Goal: Transaction & Acquisition: Purchase product/service

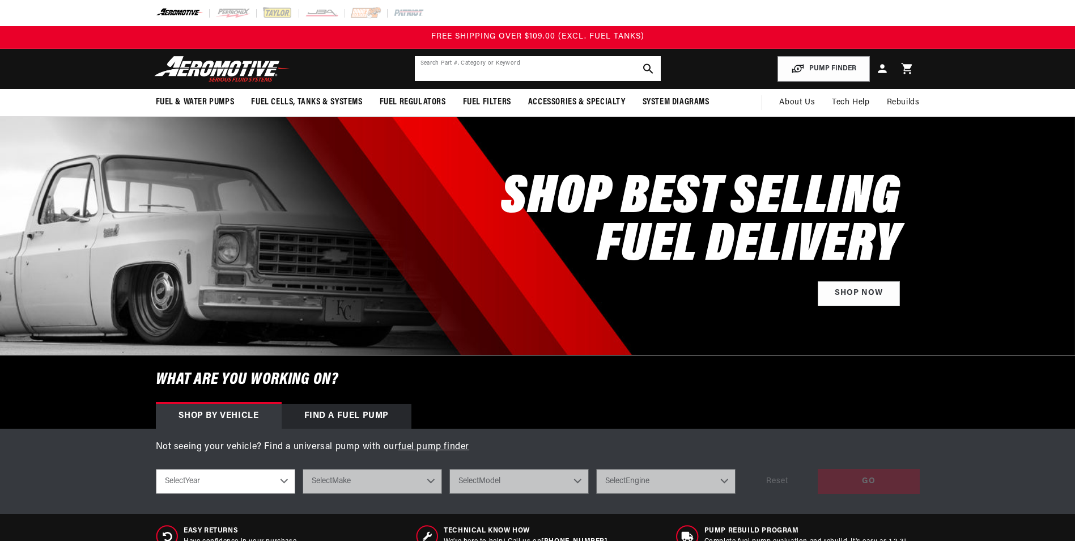
click at [475, 69] on input "text" at bounding box center [538, 68] width 246 height 25
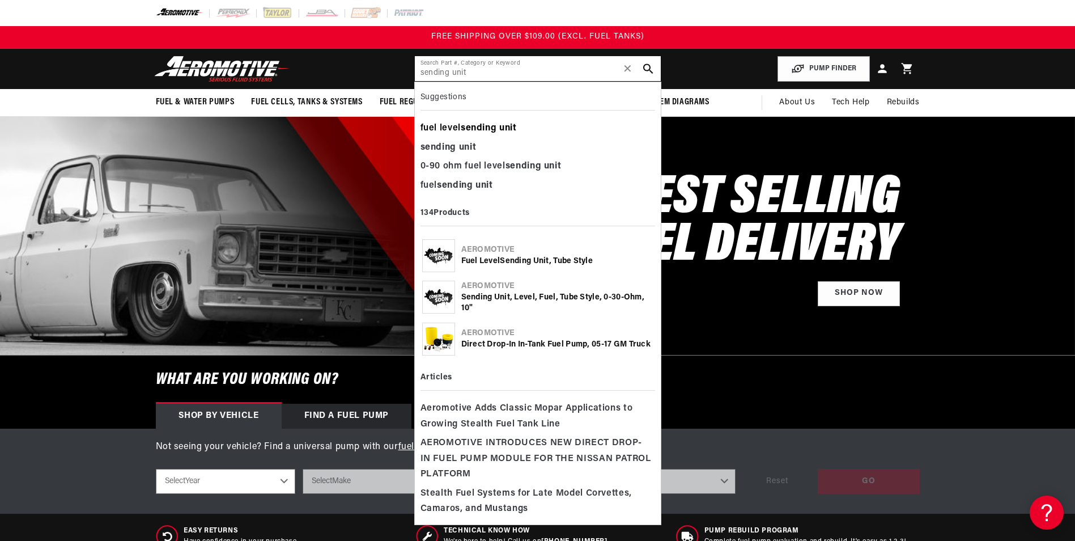
type input "sending unit"
click at [487, 129] on b "sending" at bounding box center [479, 128] width 36 height 9
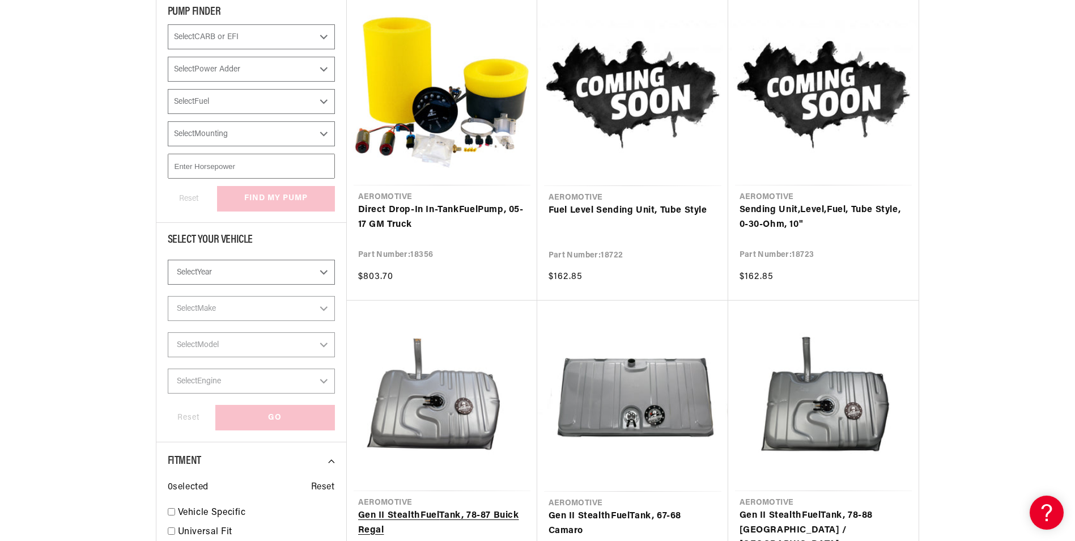
scroll to position [227, 0]
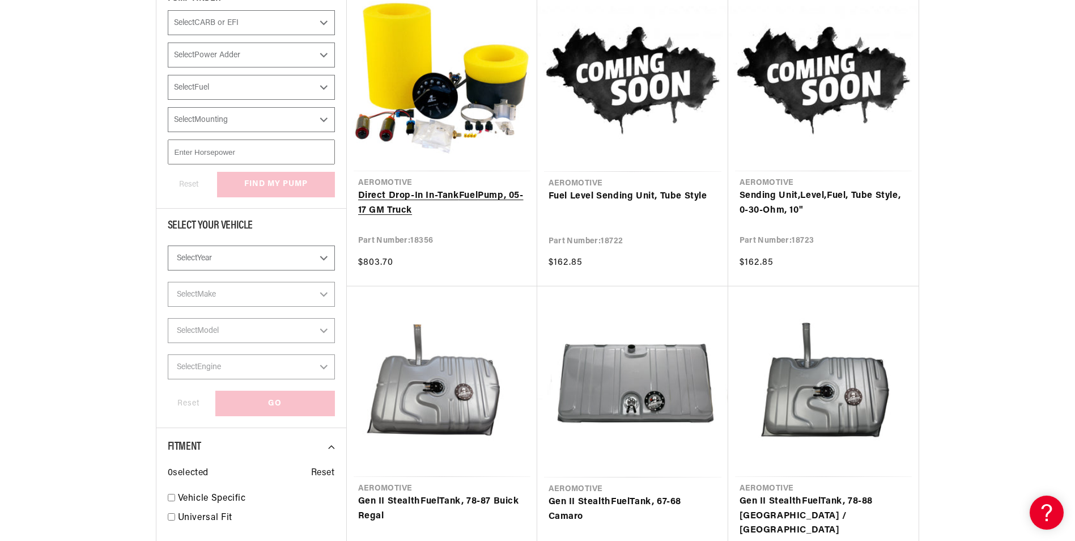
click at [435, 197] on link "Direct Drop-In In-Tank Fuel Pump, 05-17 GM Truck" at bounding box center [442, 203] width 168 height 29
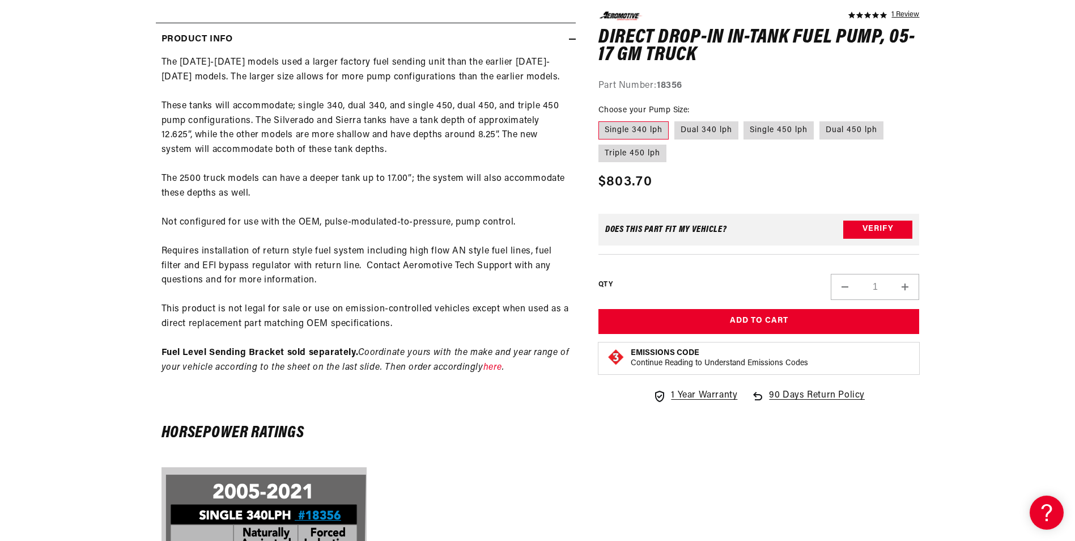
scroll to position [567, 0]
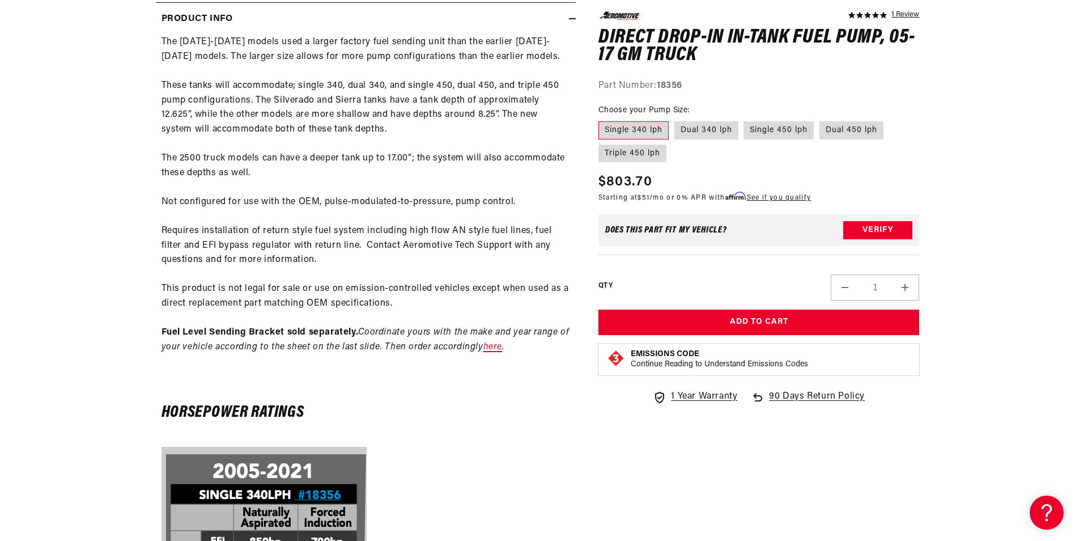
click at [502, 345] on link "here" at bounding box center [493, 346] width 19 height 9
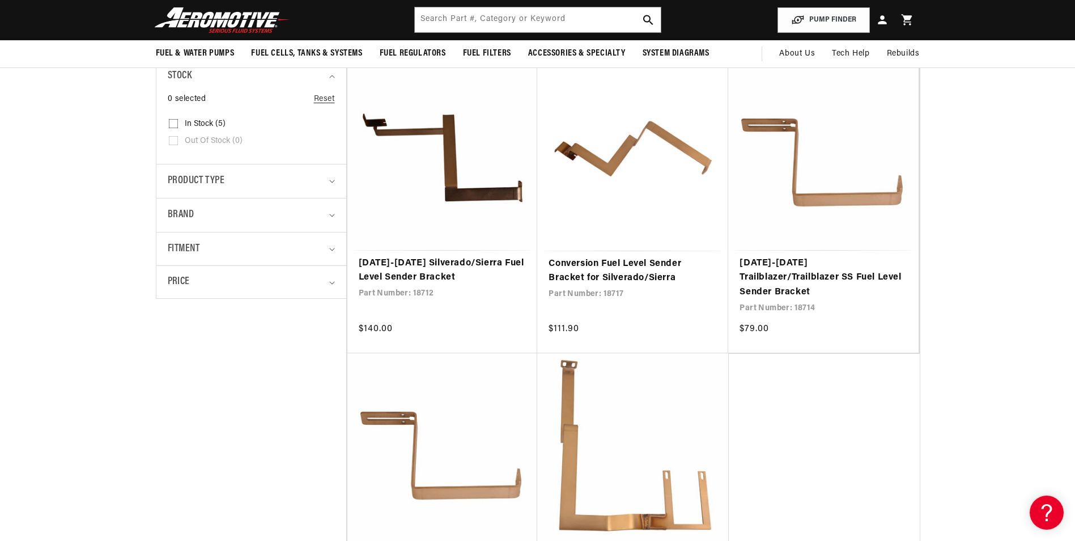
scroll to position [227, 0]
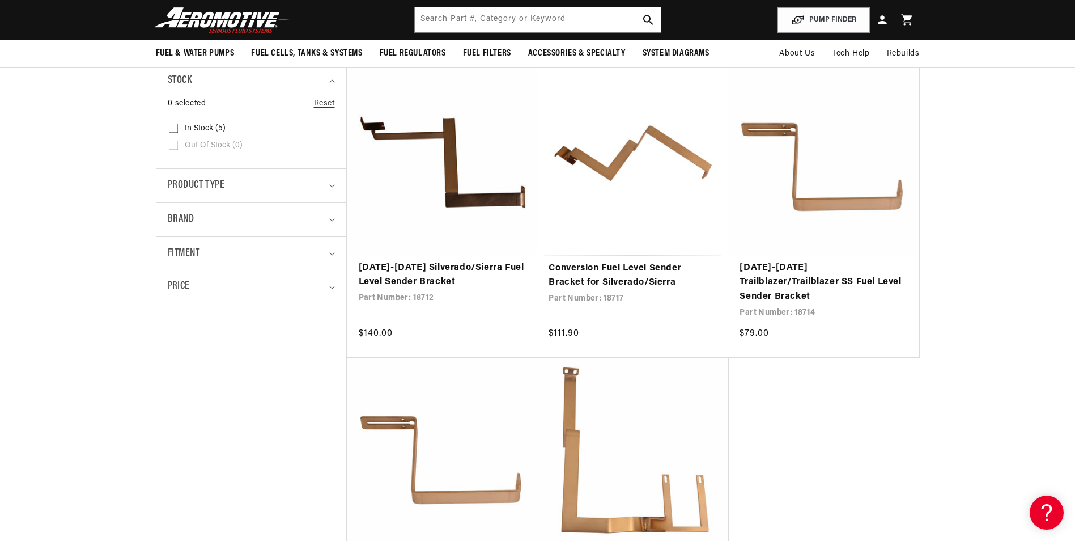
click at [455, 261] on link "1999-2004 Silverado/Sierra Fuel Level Sender Bracket" at bounding box center [443, 275] width 168 height 29
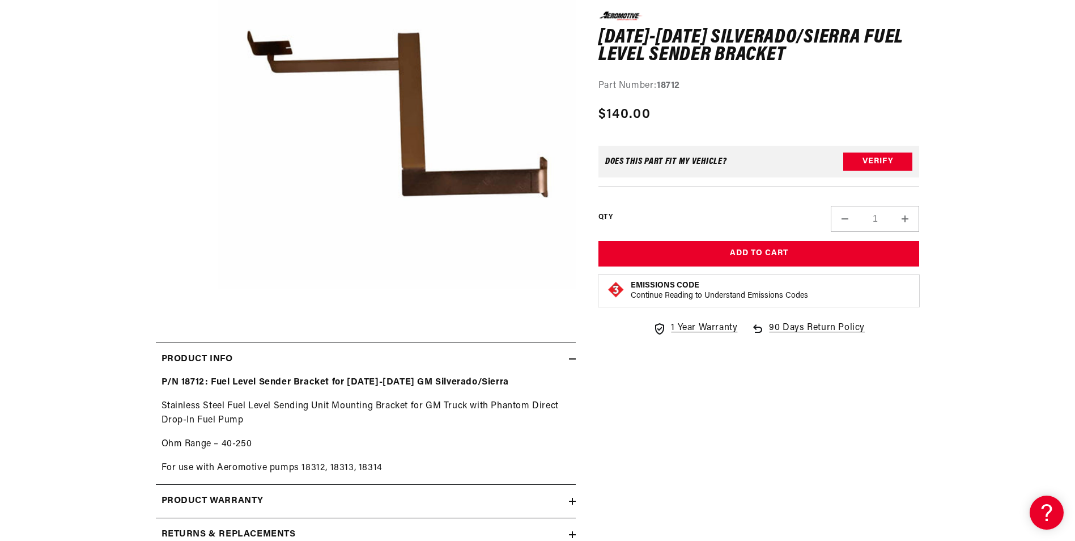
scroll to position [397, 0]
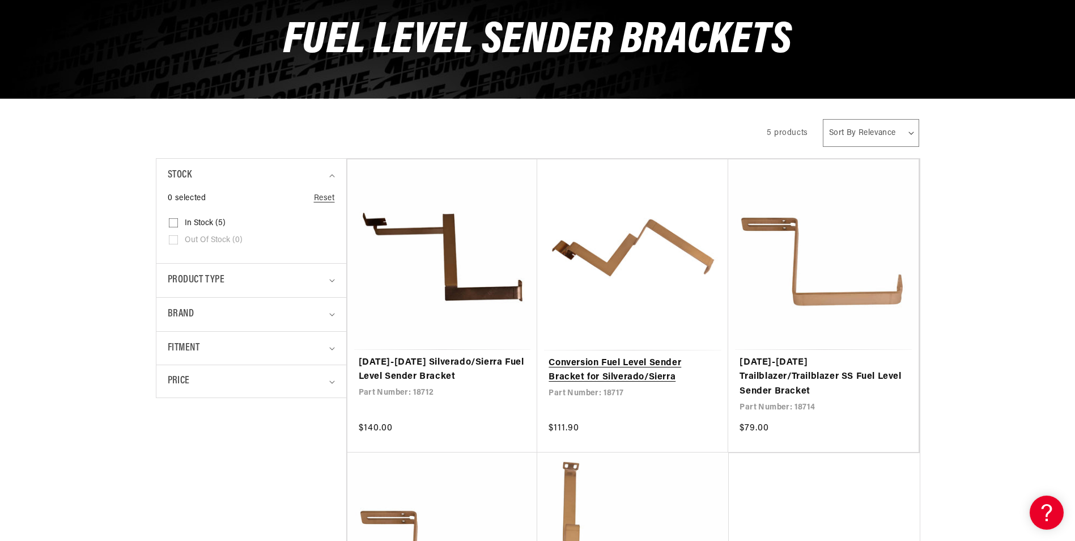
scroll to position [170, 0]
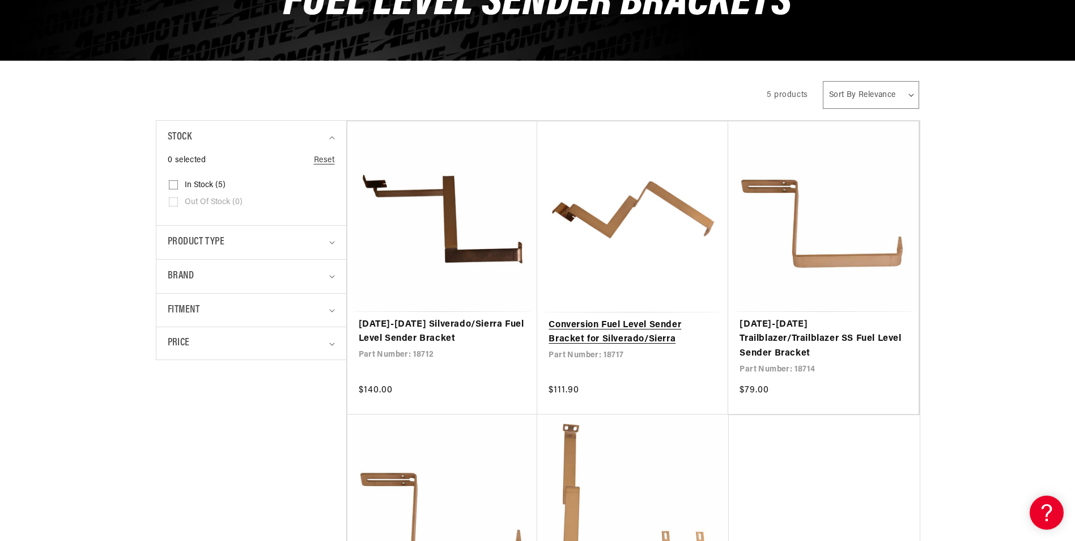
click at [629, 333] on link "Conversion Fuel Level Sender Bracket for Silverado/Sierra" at bounding box center [633, 332] width 168 height 29
drag, startPoint x: 792, startPoint y: 324, endPoint x: 470, endPoint y: 300, distance: 323.4
click at [792, 324] on link "[DATE]-[DATE] Trailblazer/Trailblazer SS Fuel Level Sender Bracket" at bounding box center [824, 339] width 168 height 44
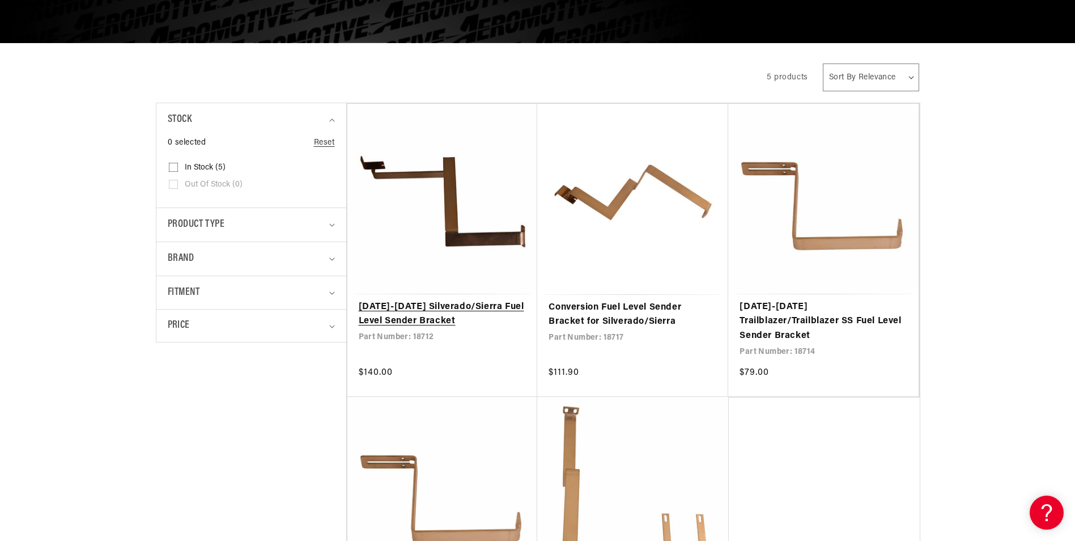
scroll to position [397, 0]
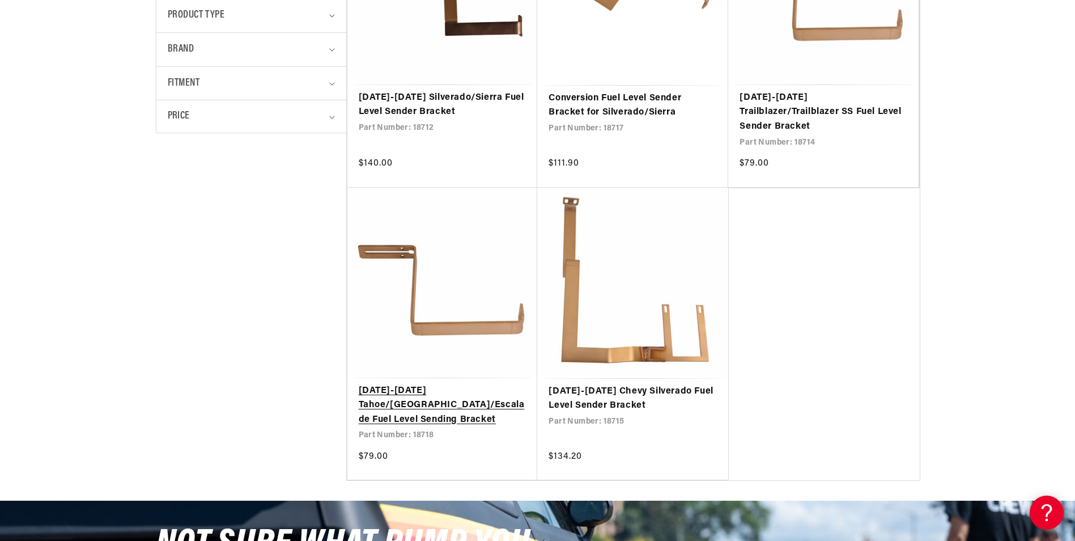
click at [419, 384] on link "[DATE]-[DATE] Tahoe/[GEOGRAPHIC_DATA]/Escalade Fuel Level Sending Bracket" at bounding box center [443, 406] width 168 height 44
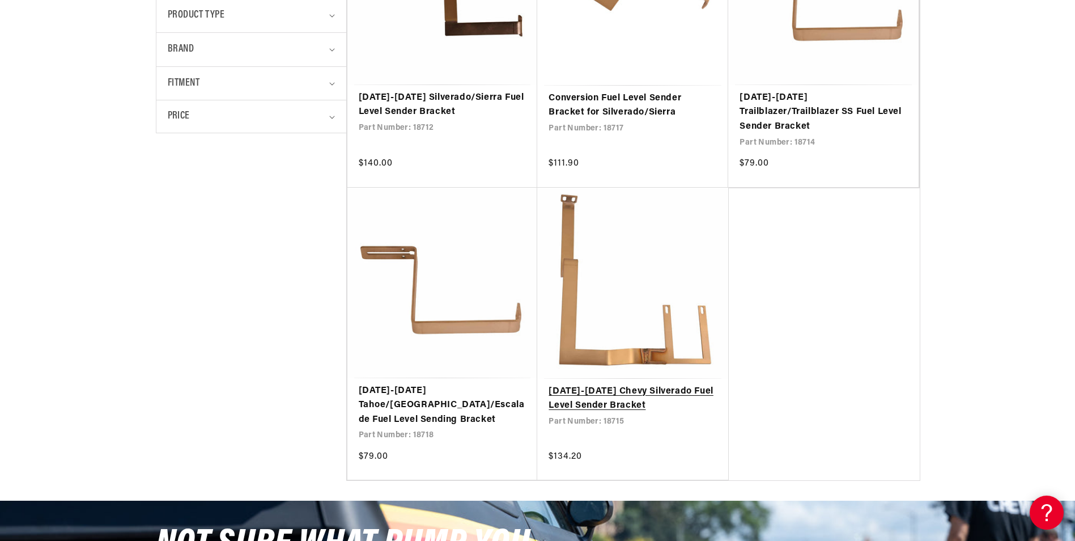
click at [591, 384] on link "2008-2014 Chevy Silverado Fuel Level Sender Bracket" at bounding box center [633, 398] width 168 height 29
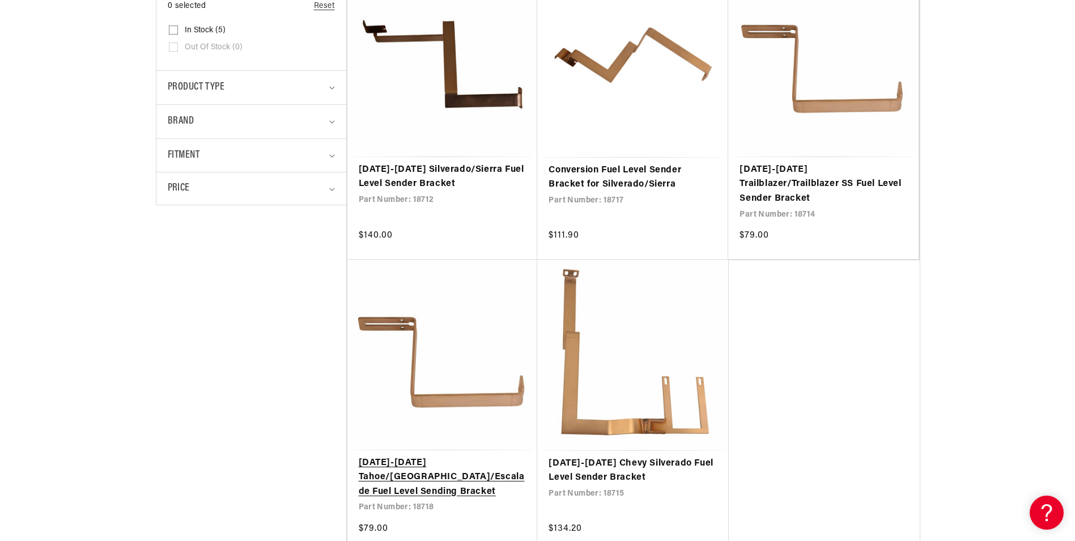
scroll to position [170, 0]
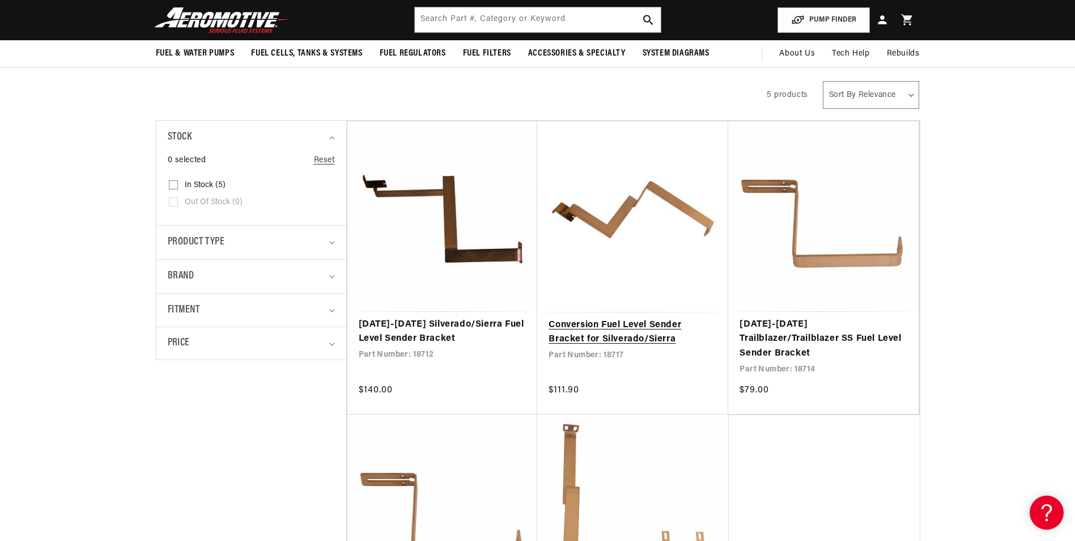
click at [601, 324] on link "Conversion Fuel Level Sender Bracket for Silverado/Sierra" at bounding box center [633, 332] width 168 height 29
click at [430, 324] on link "1999-2004 Silverado/Sierra Fuel Level Sender Bracket" at bounding box center [443, 331] width 168 height 29
click at [628, 331] on link "Conversion Fuel Level Sender Bracket for Silverado/Sierra" at bounding box center [633, 332] width 168 height 29
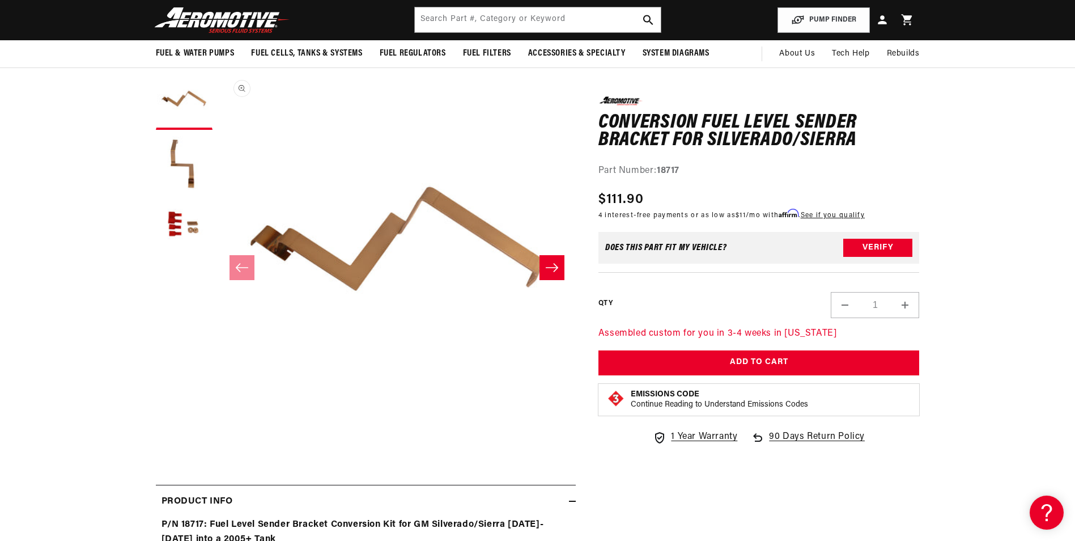
scroll to position [57, 0]
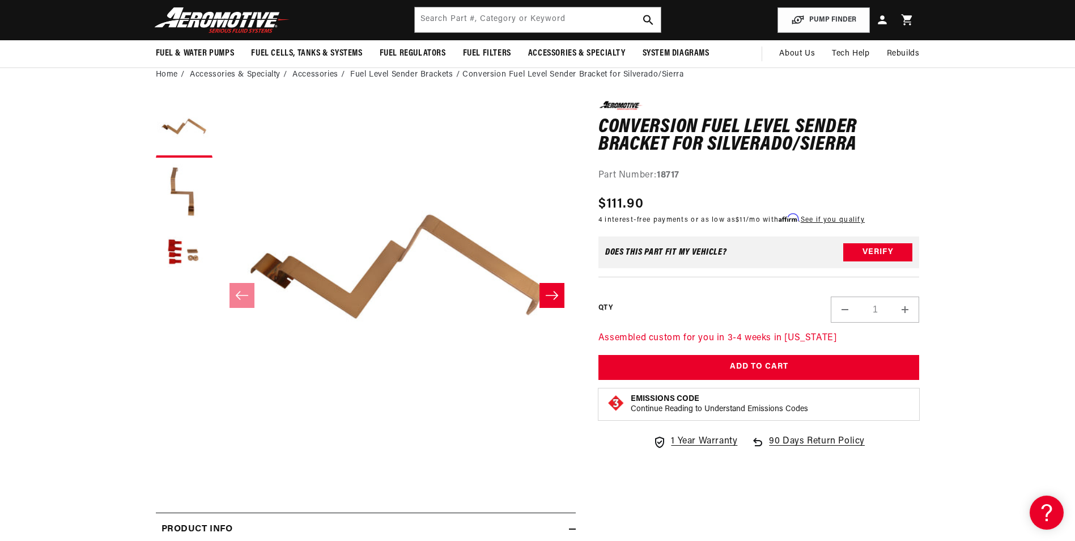
click at [550, 291] on icon "Slide right" at bounding box center [552, 295] width 14 height 11
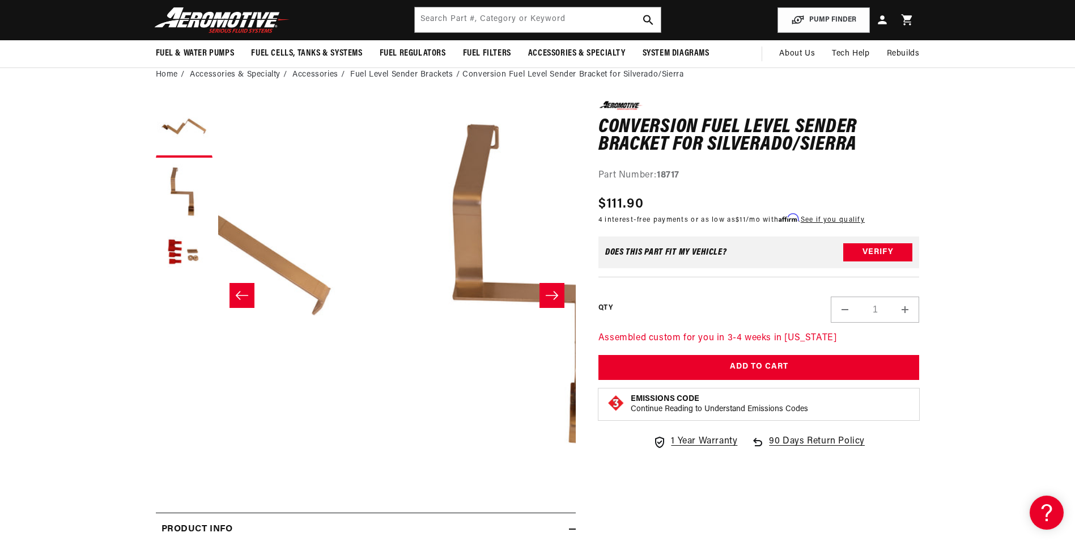
scroll to position [1, 358]
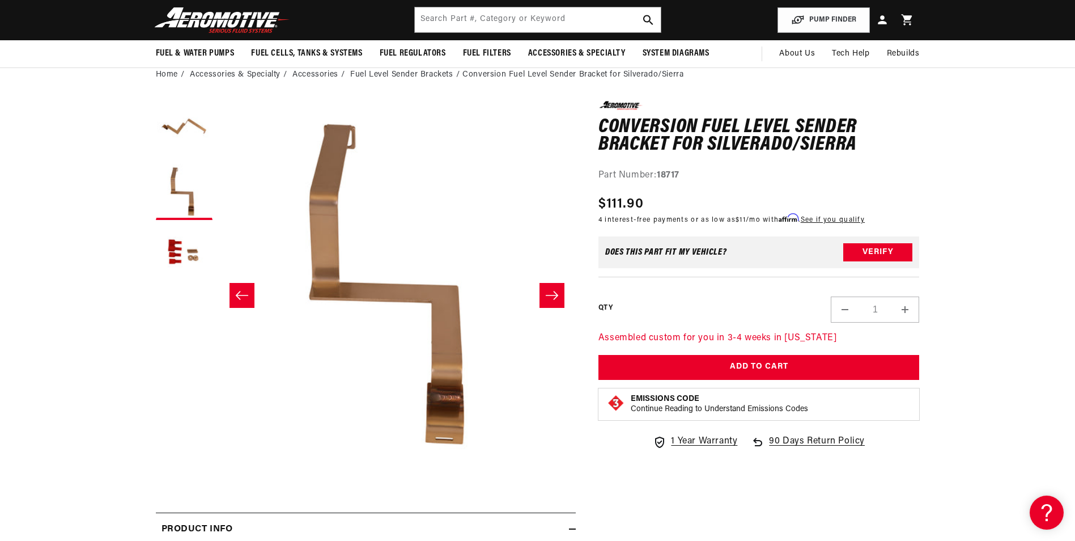
click at [550, 291] on icon "Slide right" at bounding box center [552, 295] width 14 height 11
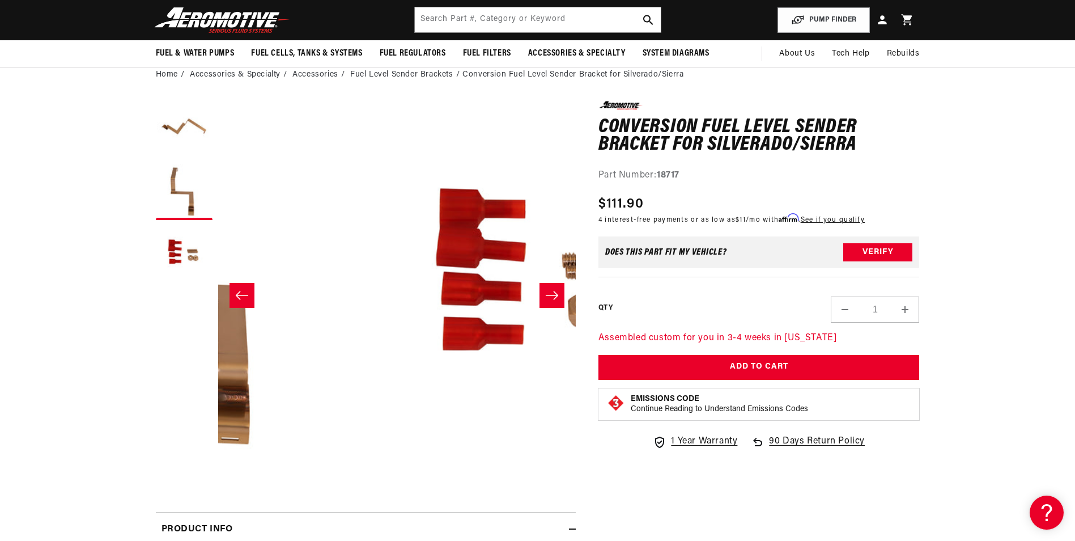
scroll to position [1, 716]
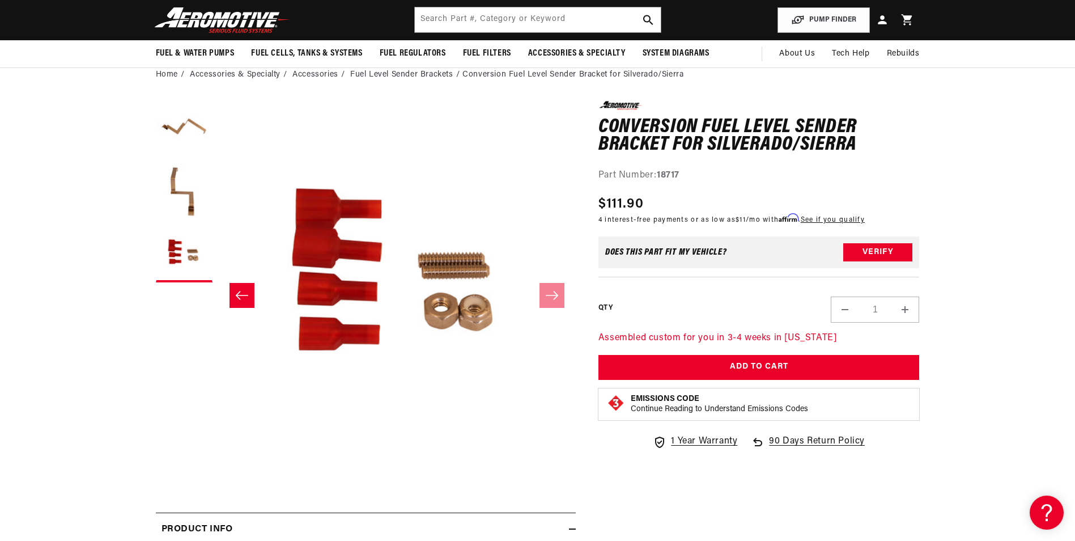
click at [245, 293] on icon "Slide left" at bounding box center [242, 295] width 14 height 11
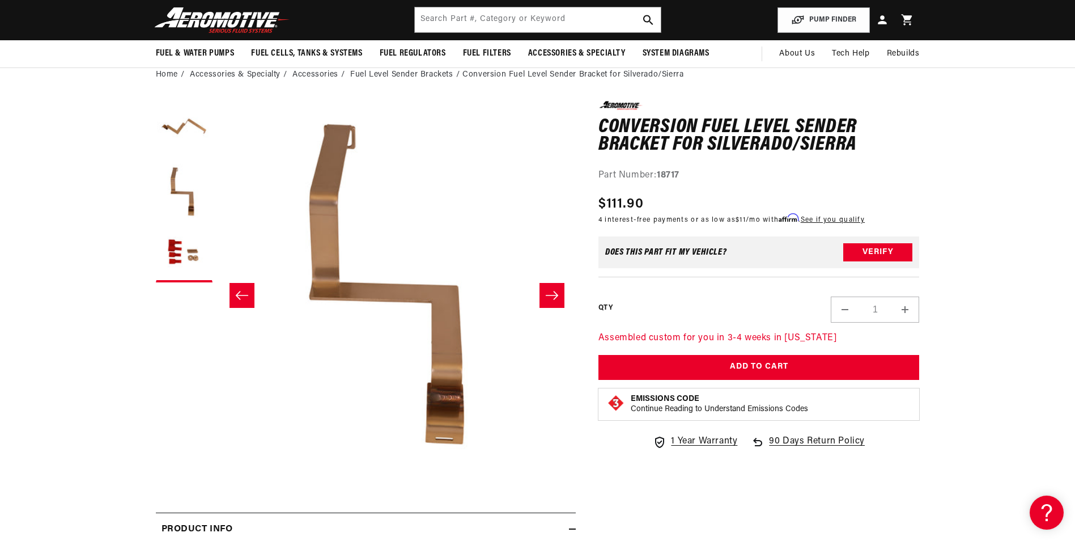
click at [244, 293] on icon "Slide left" at bounding box center [242, 295] width 14 height 11
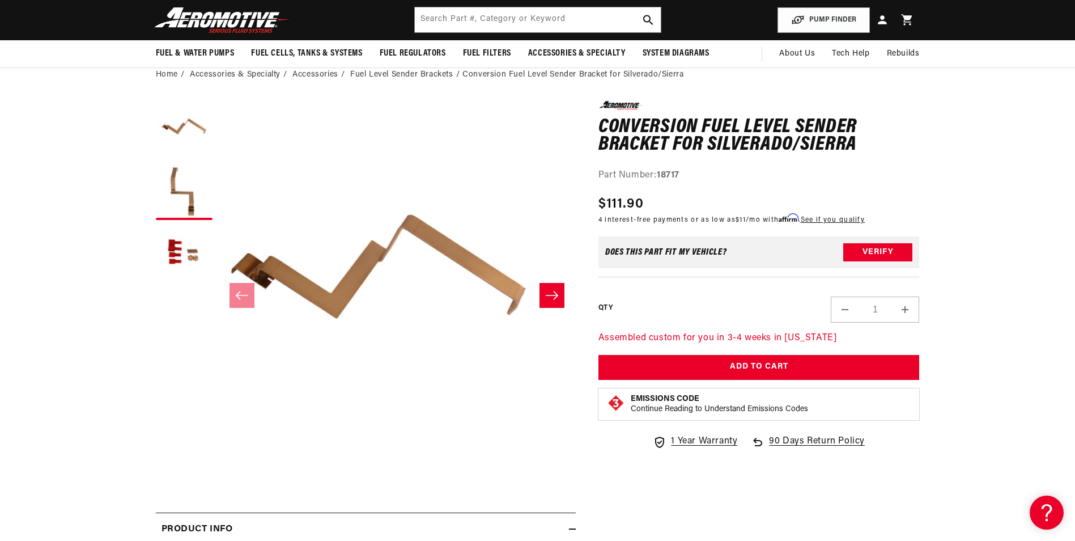
scroll to position [1, 0]
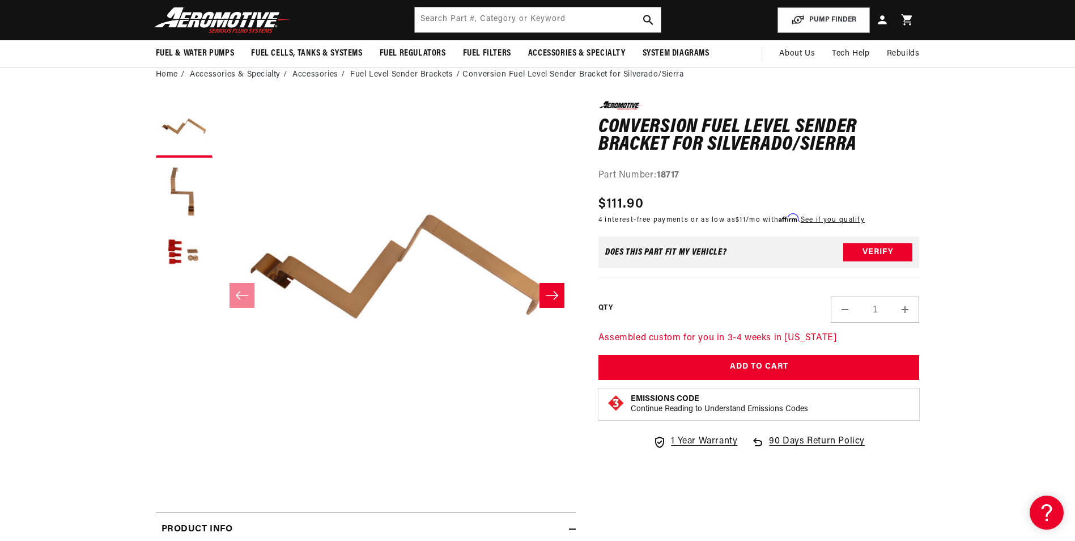
click at [544, 298] on button "Slide right" at bounding box center [552, 295] width 25 height 25
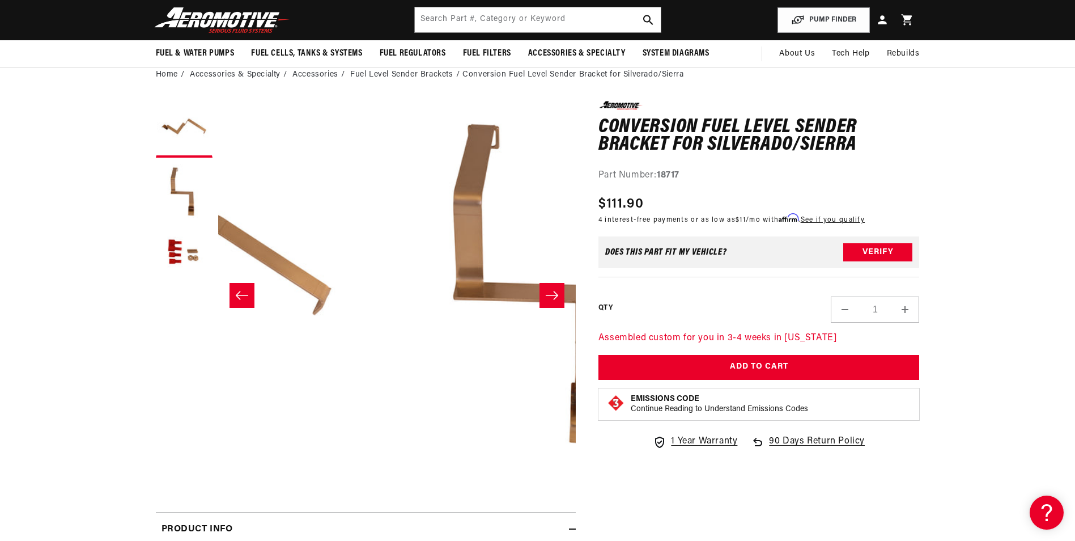
scroll to position [1, 358]
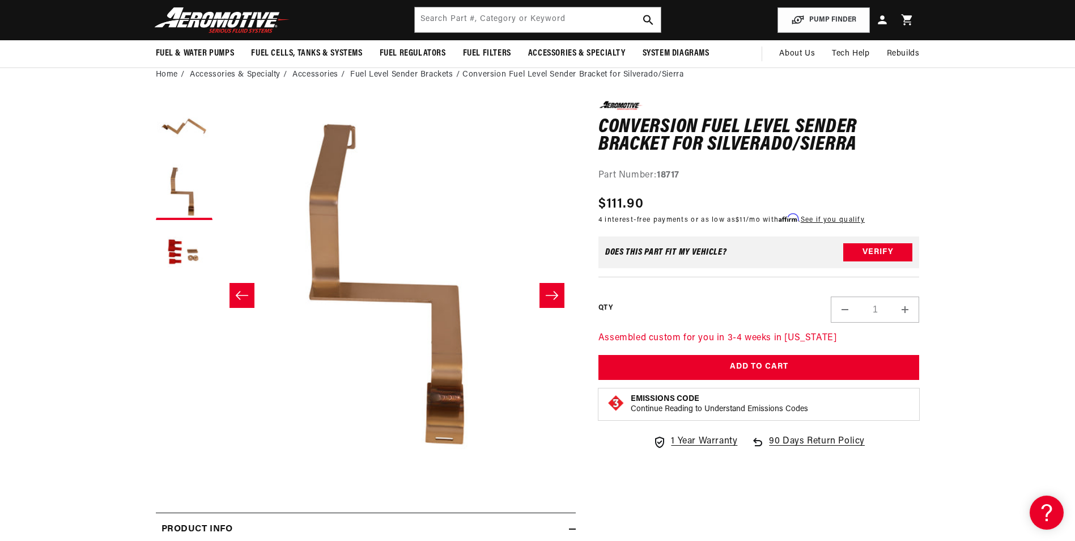
click at [544, 298] on button "Slide right" at bounding box center [552, 295] width 25 height 25
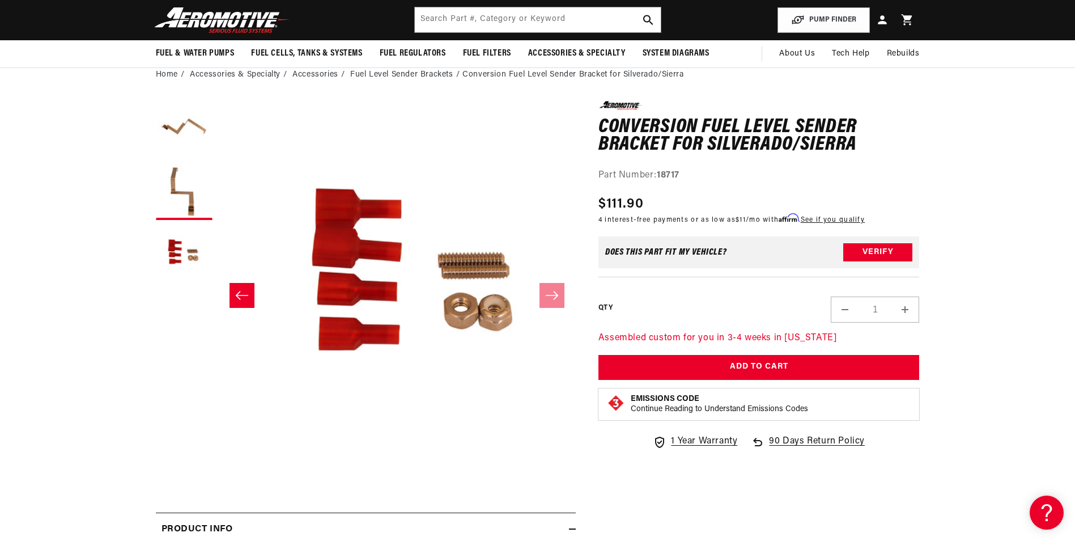
scroll to position [1, 716]
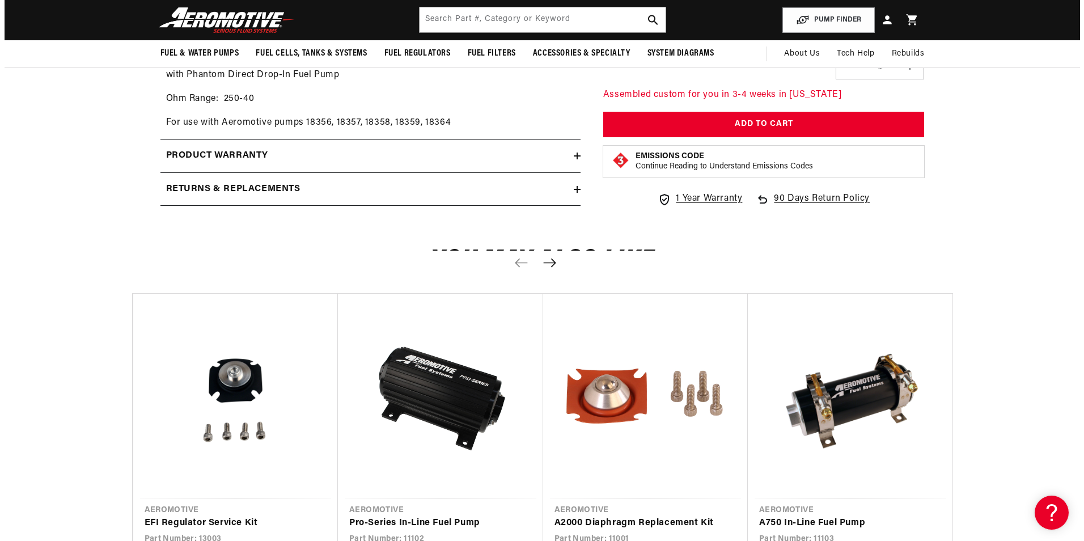
scroll to position [453, 0]
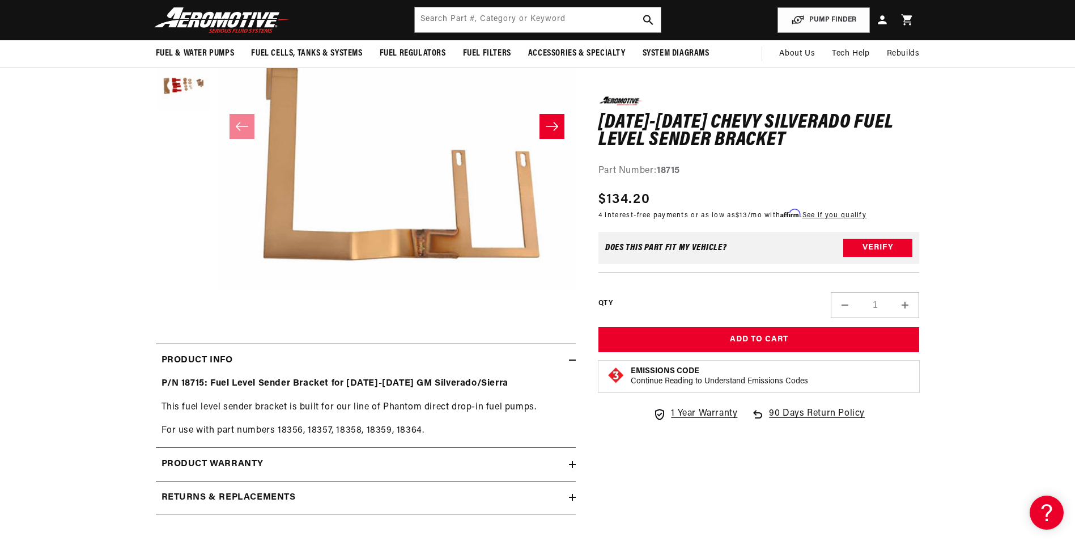
scroll to position [170, 0]
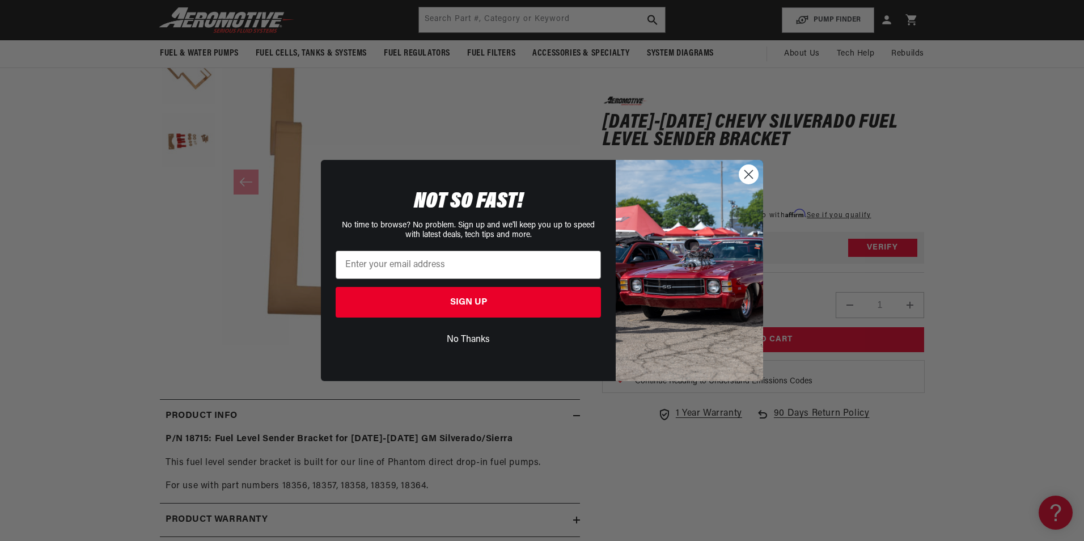
click at [754, 171] on circle "Close dialog" at bounding box center [748, 174] width 19 height 19
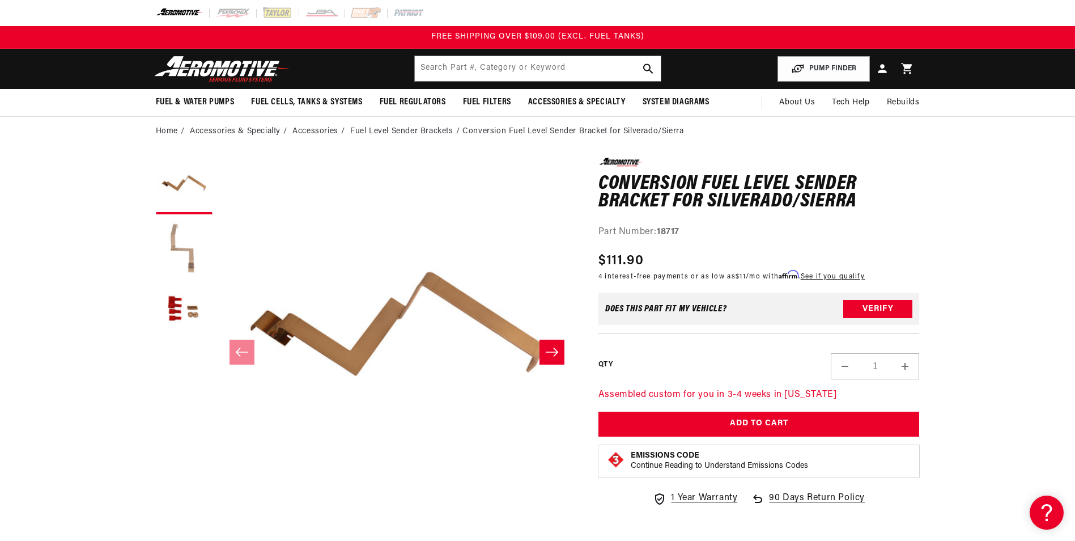
click at [174, 248] on button "Load image 2 in gallery view" at bounding box center [184, 248] width 57 height 57
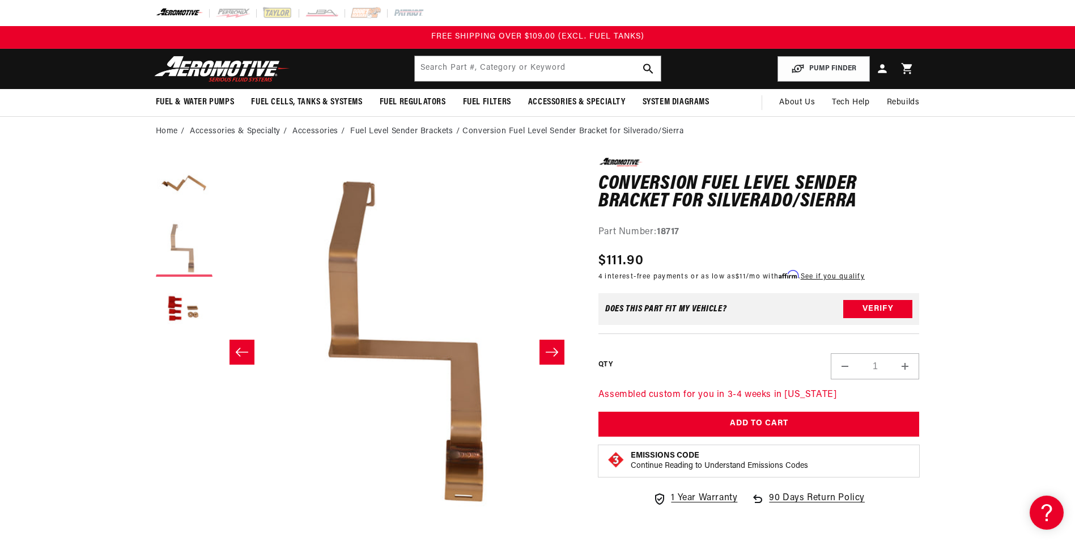
scroll to position [0, 358]
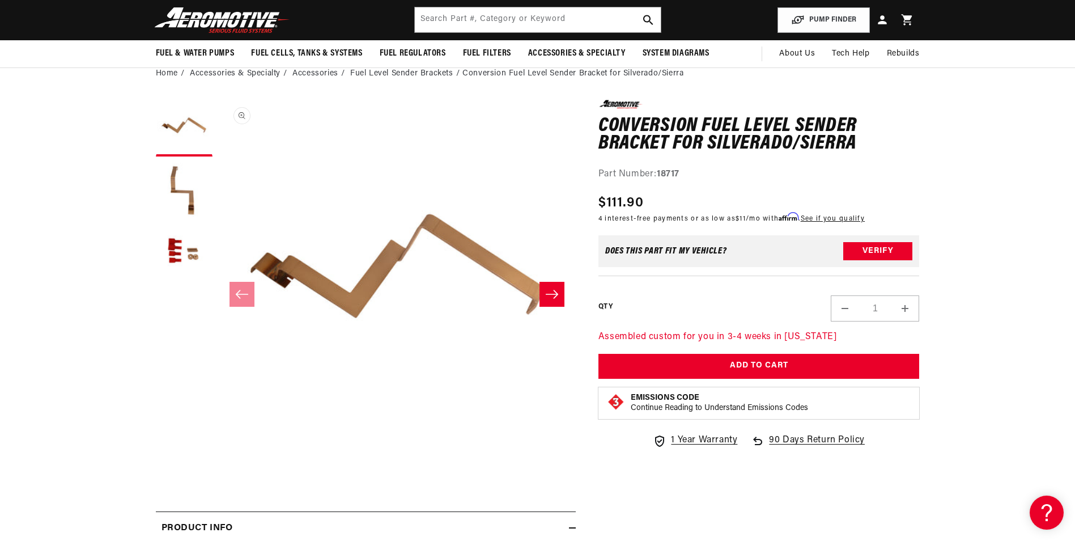
scroll to position [57, 0]
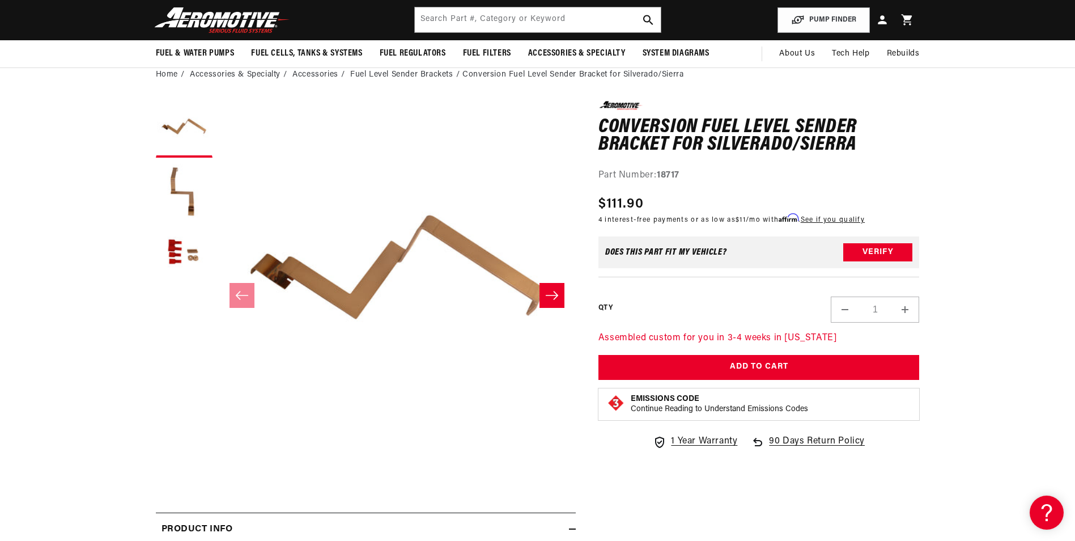
click at [557, 295] on icon "Slide right" at bounding box center [552, 295] width 12 height 9
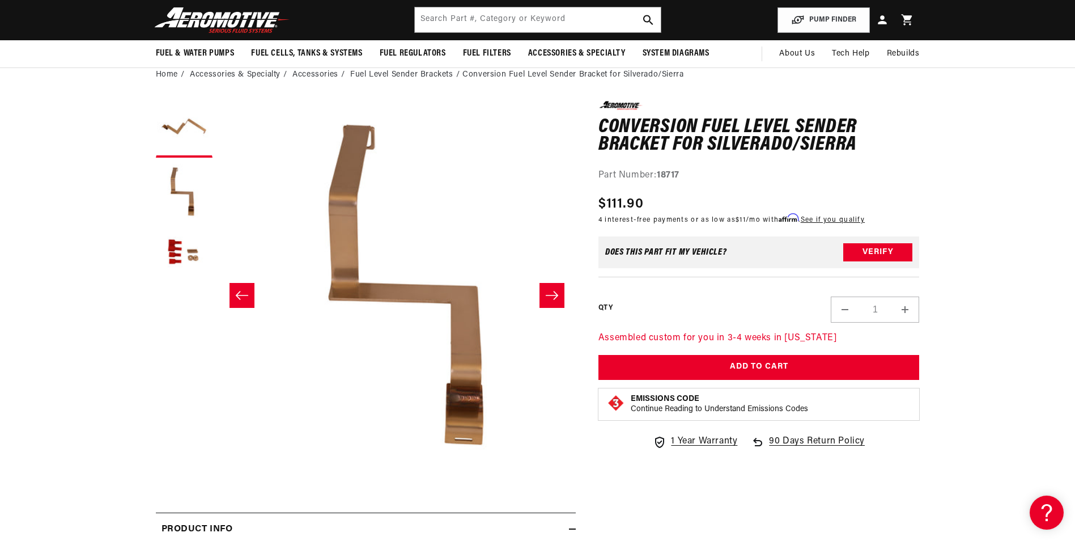
scroll to position [0, 358]
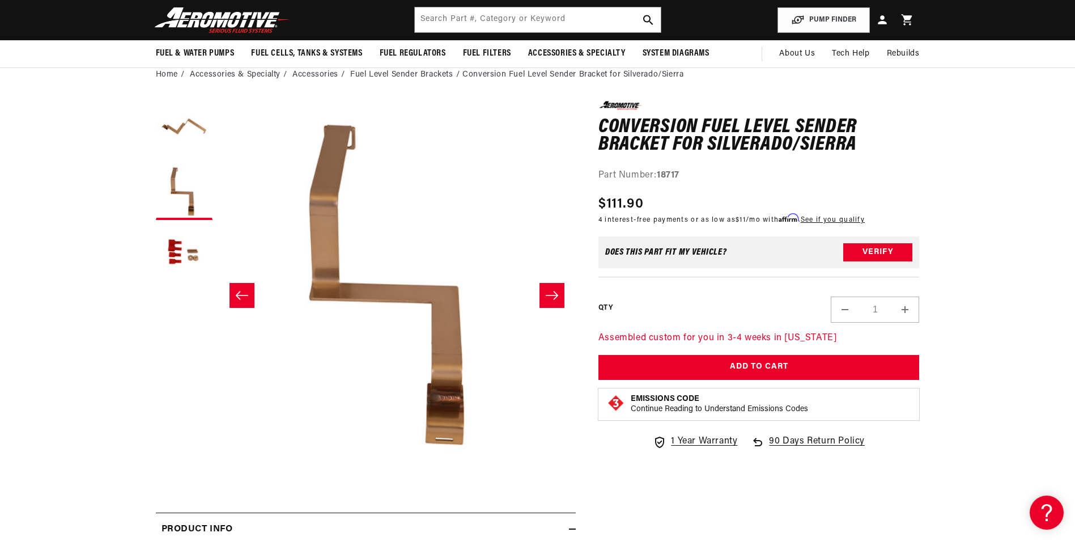
click at [557, 295] on icon "Slide right" at bounding box center [552, 295] width 12 height 9
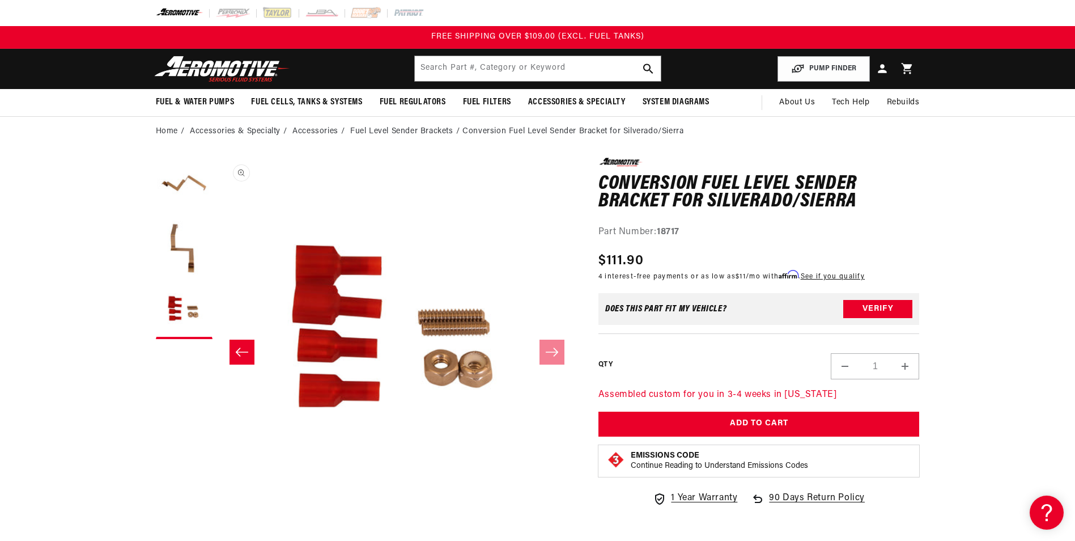
scroll to position [0, 716]
